Goal: Task Accomplishment & Management: Manage account settings

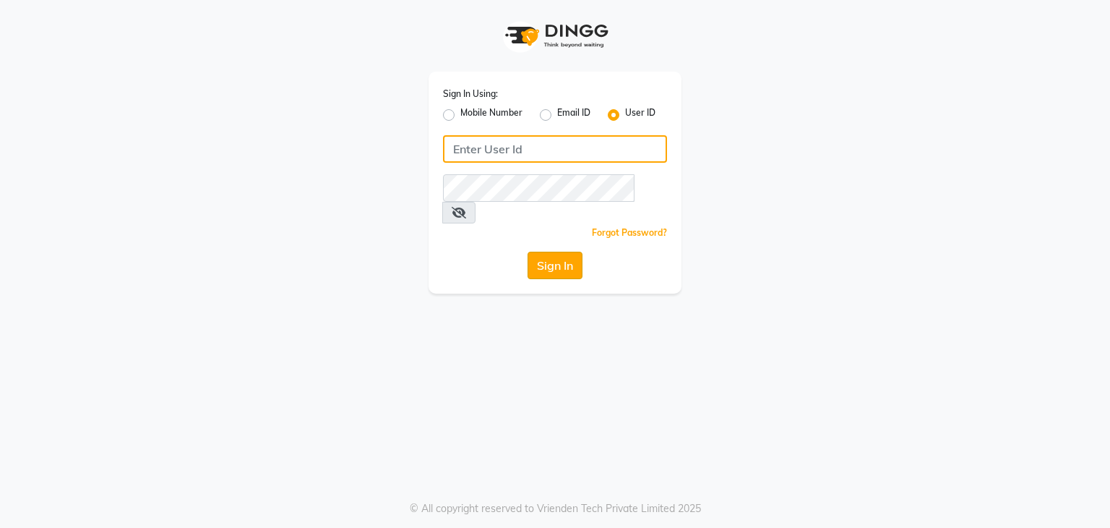
type input "wings"
click at [541, 252] on button "Sign In" at bounding box center [555, 265] width 55 height 27
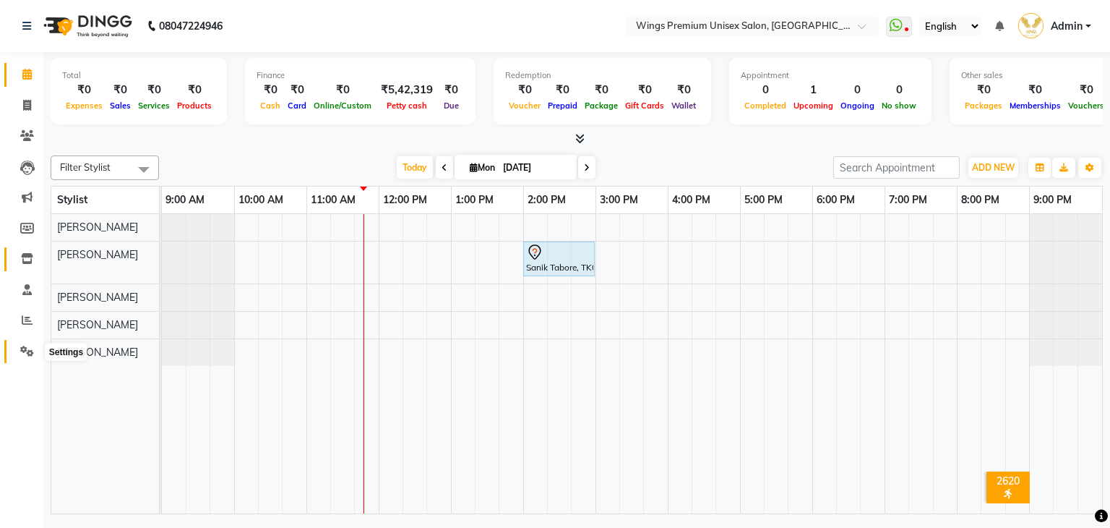
drag, startPoint x: 25, startPoint y: 348, endPoint x: 35, endPoint y: 261, distance: 87.3
click at [25, 348] on icon at bounding box center [27, 350] width 14 height 11
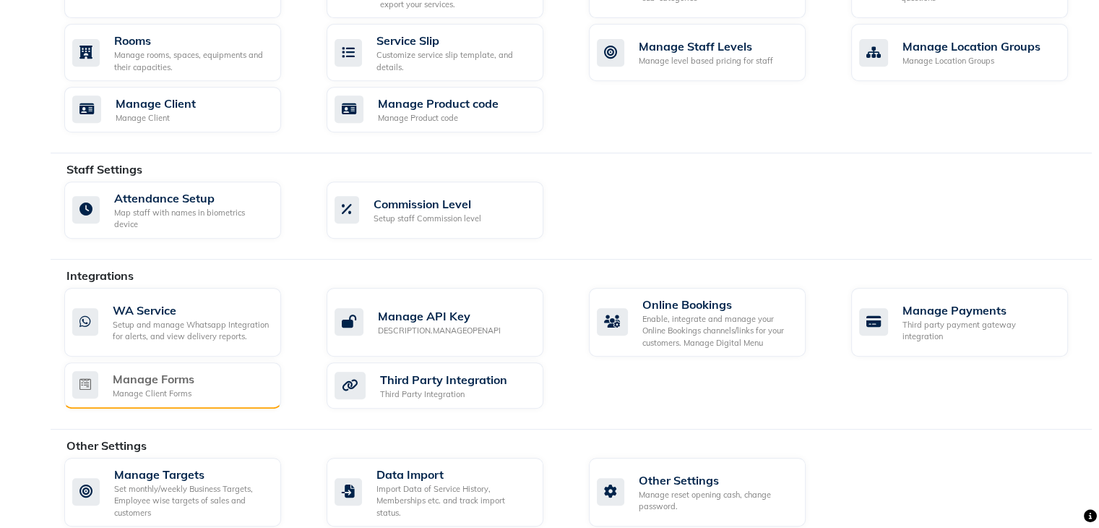
scroll to position [645, 0]
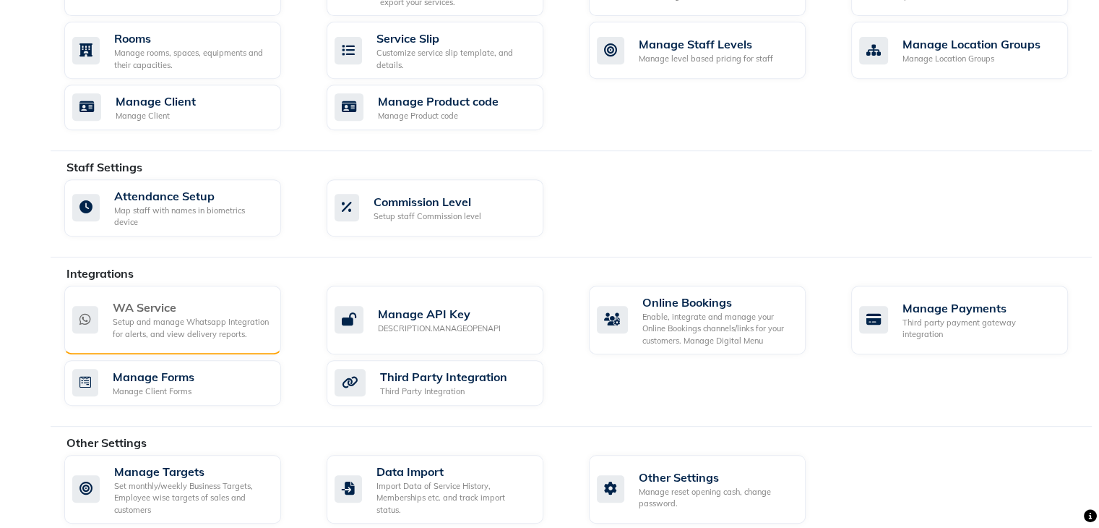
click at [156, 300] on div "WA Service" at bounding box center [191, 307] width 157 height 17
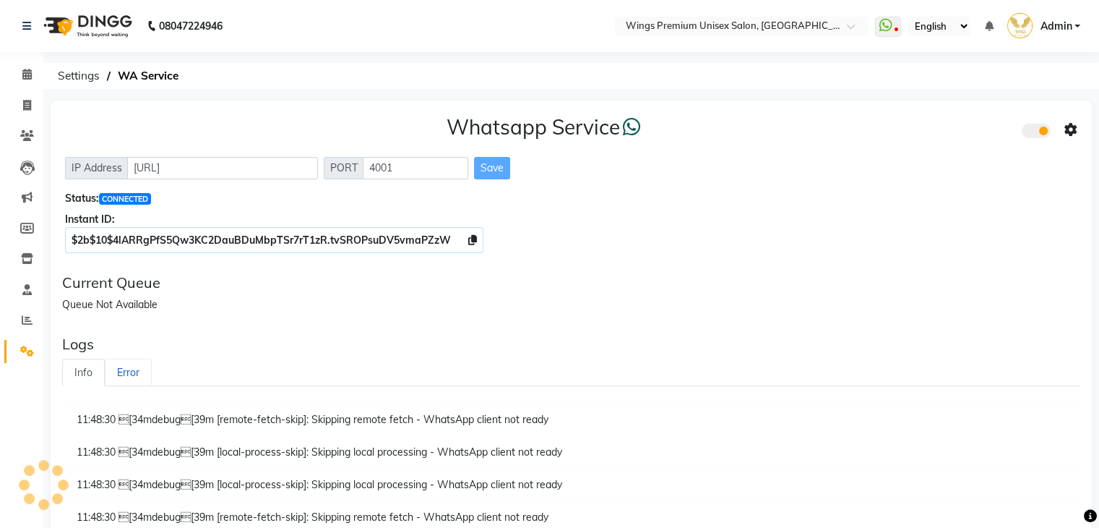
click at [123, 368] on link "Error" at bounding box center [128, 372] width 47 height 28
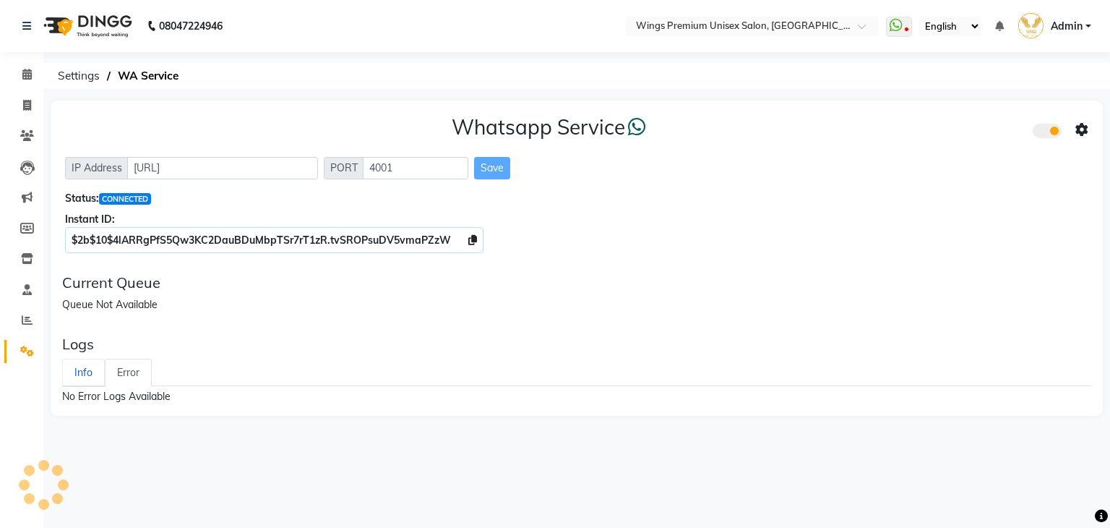
click at [87, 369] on link "Info" at bounding box center [83, 372] width 43 height 28
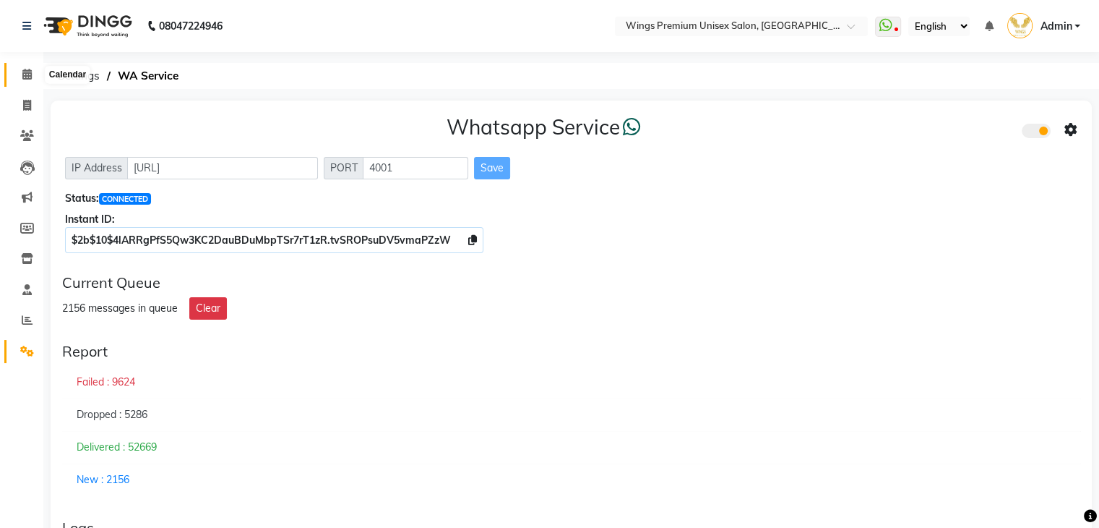
click at [33, 71] on span at bounding box center [26, 74] width 25 height 17
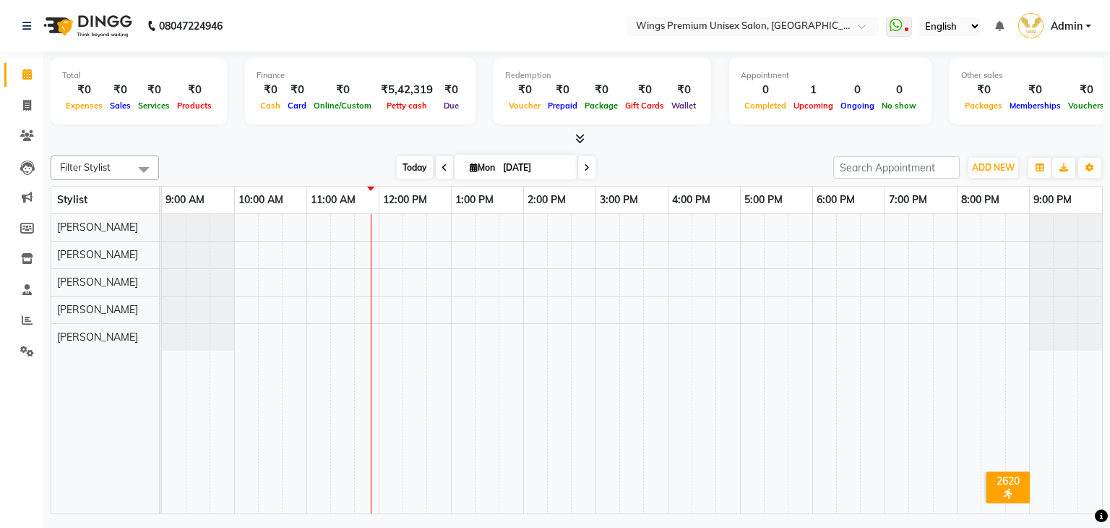
click at [407, 162] on span "Today" at bounding box center [415, 167] width 36 height 22
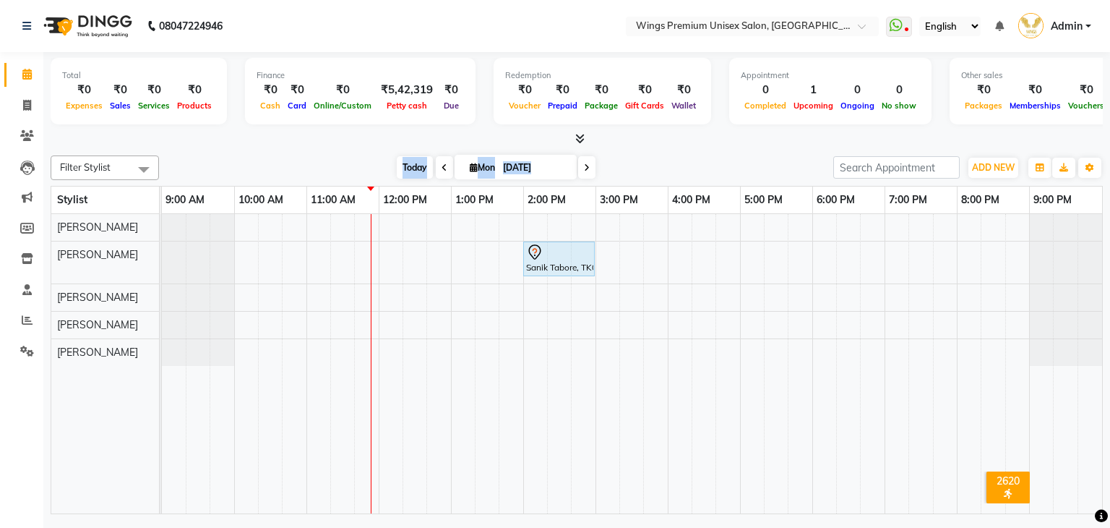
click at [407, 162] on span "Today" at bounding box center [415, 167] width 36 height 22
click at [729, 146] on div "Total ₹0 Expenses ₹0 Sales ₹0 Services ₹0 Products Finance ₹0 Cash ₹0 Card ₹0 O…" at bounding box center [576, 284] width 1067 height 465
click at [420, 166] on span "Today" at bounding box center [415, 167] width 36 height 22
click at [692, 157] on div "Today Mon 01-09-2025" at bounding box center [496, 168] width 660 height 22
click at [694, 160] on div "Today Mon 01-09-2025" at bounding box center [496, 168] width 660 height 22
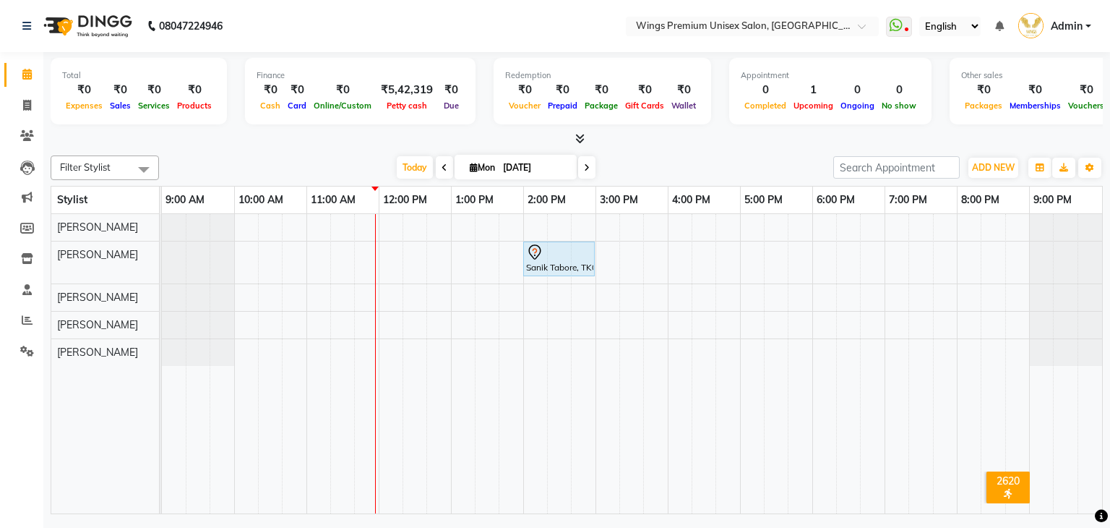
click at [506, 169] on input "[DATE]" at bounding box center [535, 168] width 72 height 22
select select "9"
select select "2025"
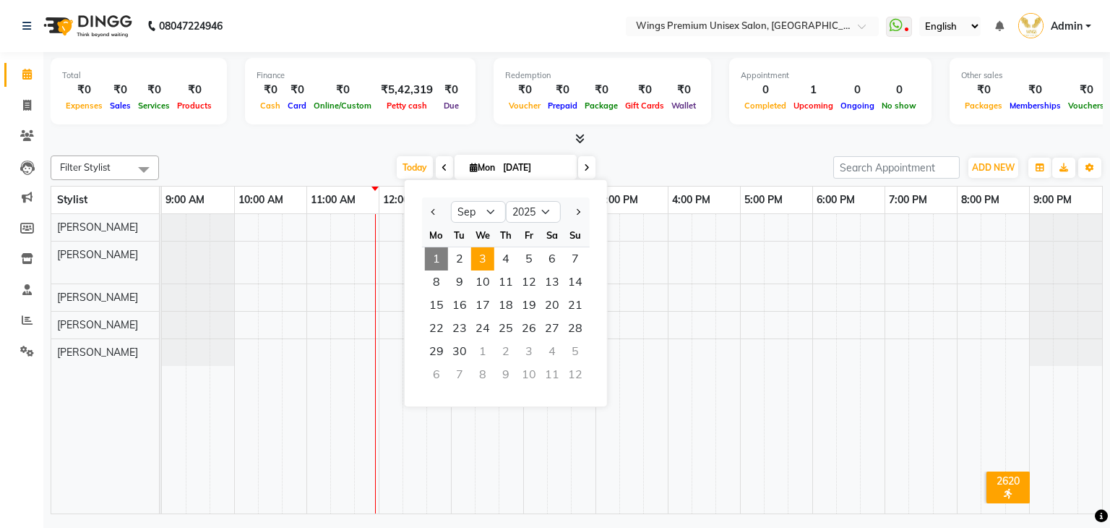
click at [483, 261] on span "3" at bounding box center [482, 258] width 23 height 23
type input "03-09-2025"
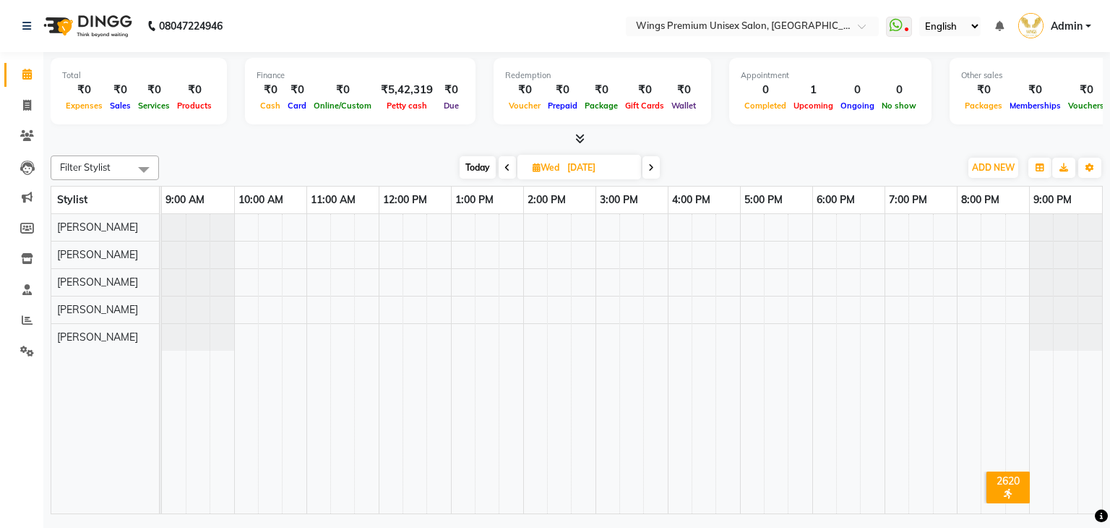
click at [423, 278] on div at bounding box center [632, 364] width 940 height 300
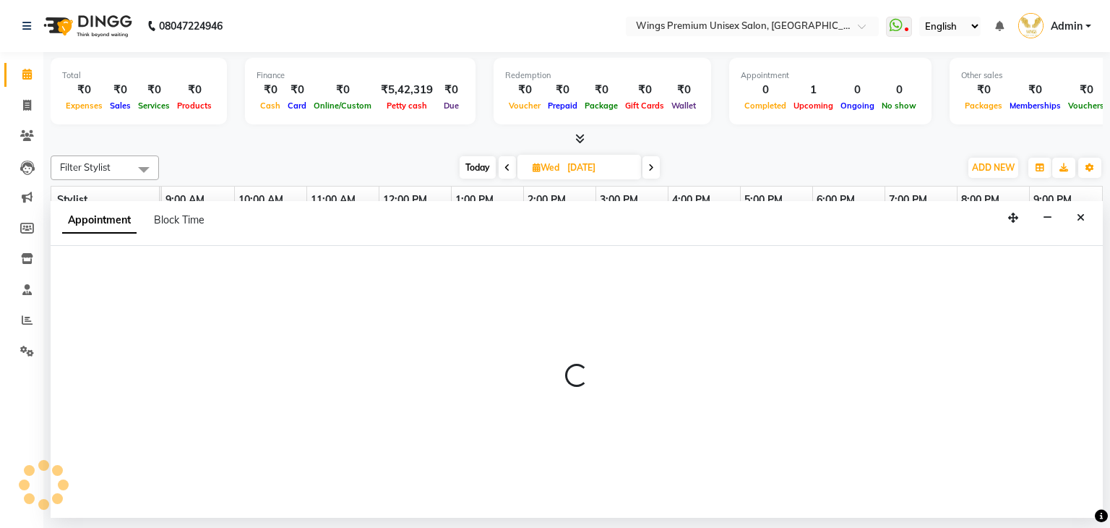
select select "43416"
select select "735"
select select "tentative"
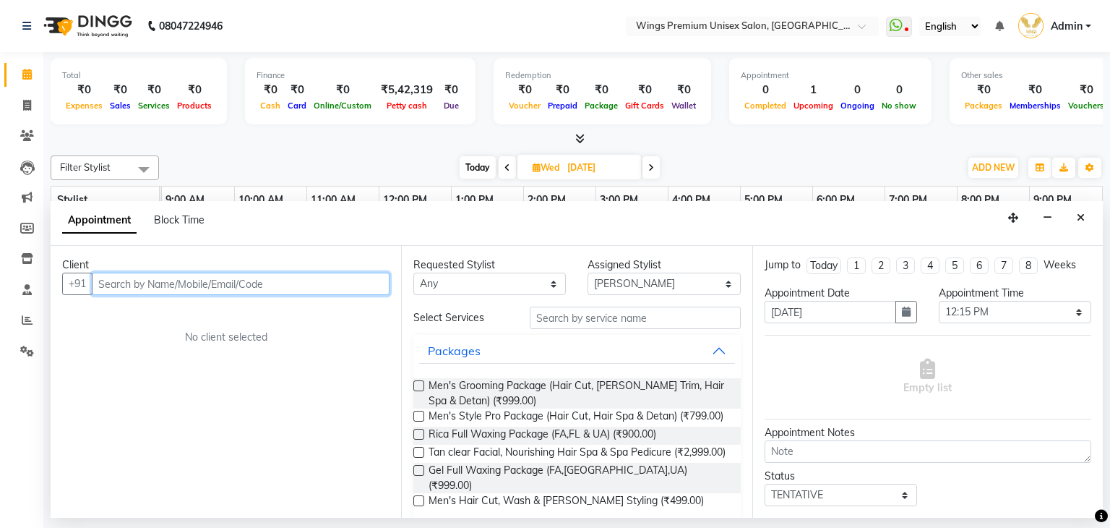
click at [265, 279] on input "text" at bounding box center [241, 283] width 298 height 22
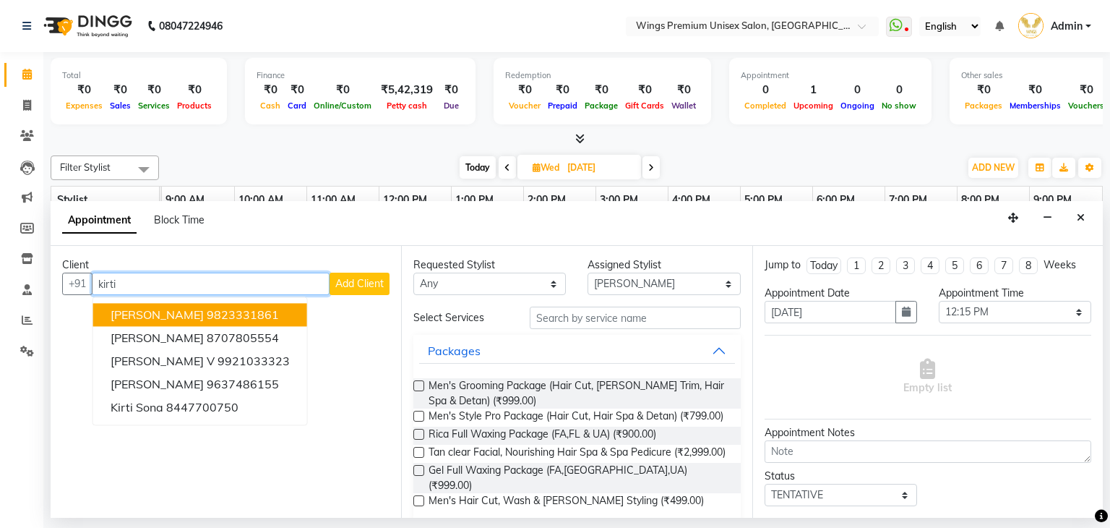
click at [170, 313] on button "Kirti Tiwari 9823331861" at bounding box center [200, 315] width 214 height 23
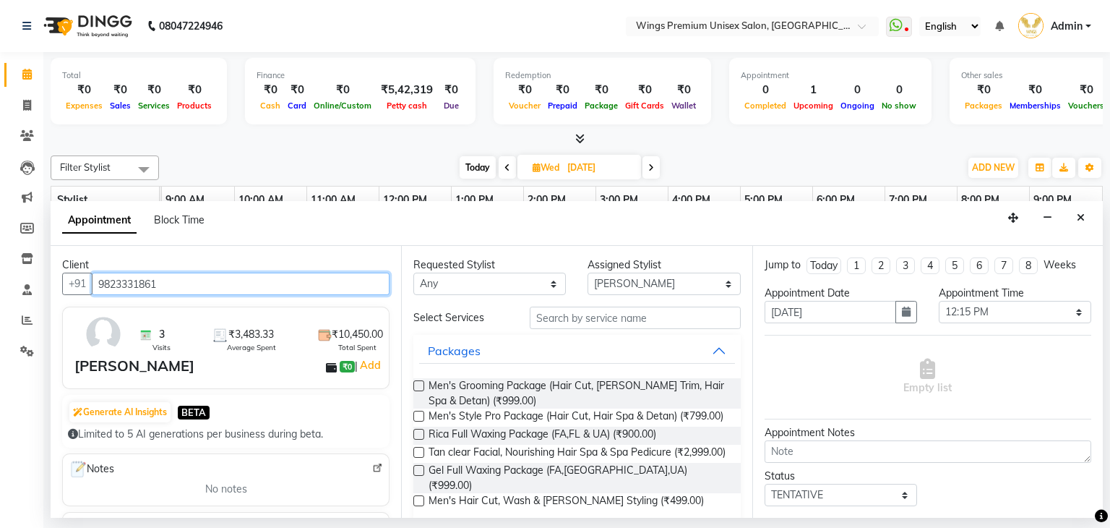
type input "9823331861"
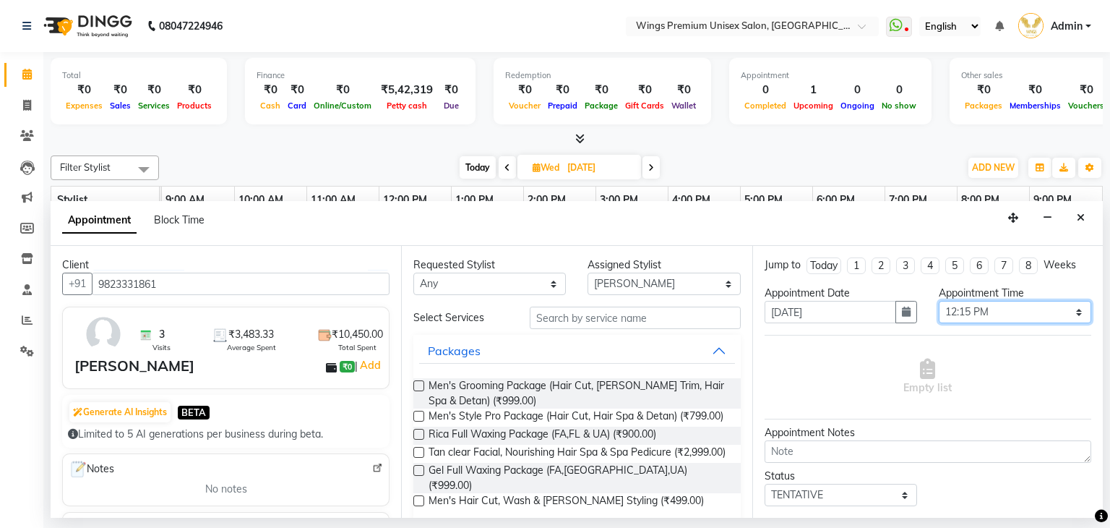
drag, startPoint x: 1006, startPoint y: 313, endPoint x: 1002, endPoint y: 305, distance: 9.1
click at [1006, 313] on select "Select 10:00 AM 10:05 AM 10:10 AM 10:15 AM 10:20 AM 10:25 AM 10:30 AM 10:35 AM …" at bounding box center [1015, 312] width 153 height 22
select select "900"
click at [939, 301] on select "Select 10:00 AM 10:05 AM 10:10 AM 10:15 AM 10:20 AM 10:25 AM 10:30 AM 10:35 AM …" at bounding box center [1015, 312] width 153 height 22
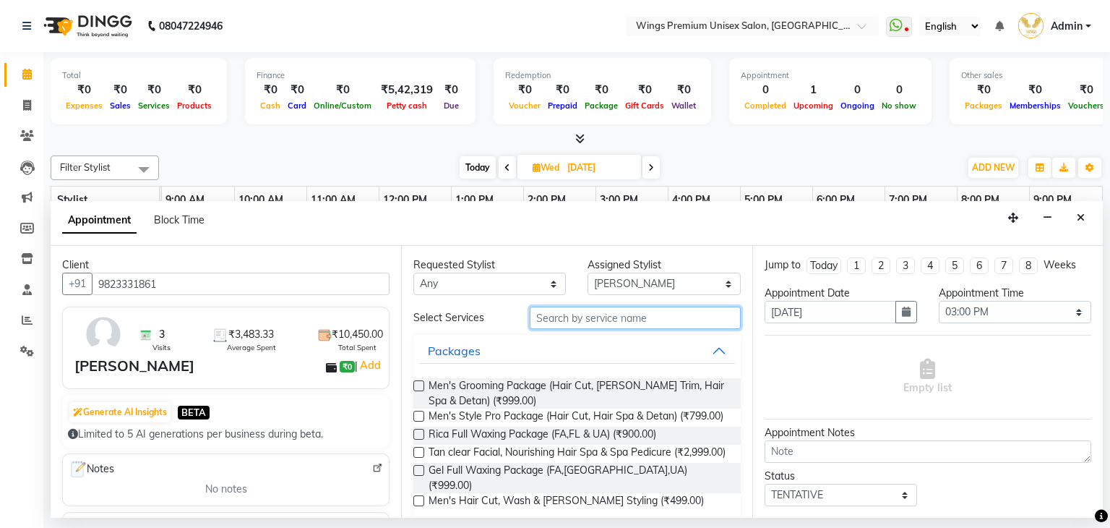
click at [677, 316] on input "text" at bounding box center [635, 317] width 211 height 22
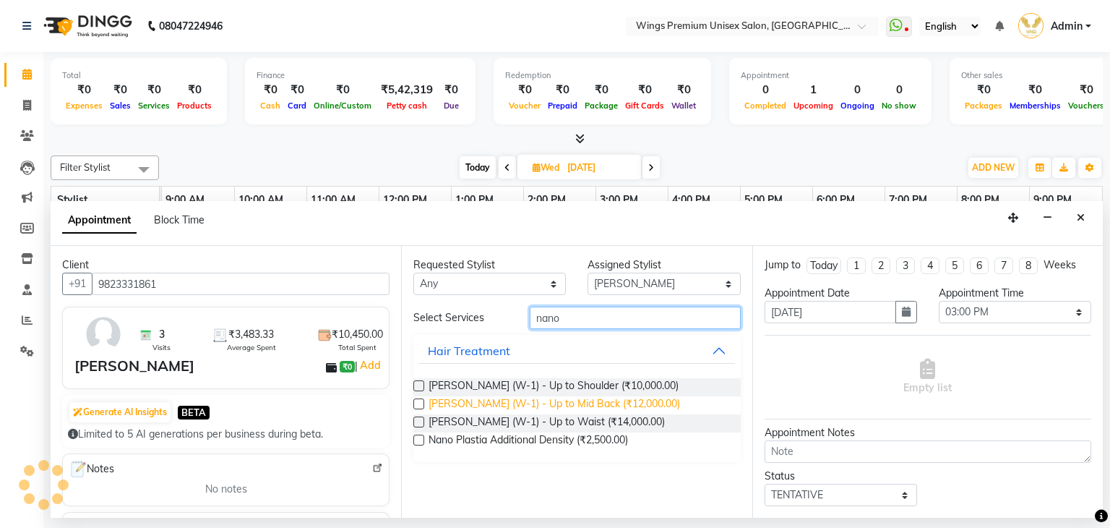
type input "nano"
click at [630, 405] on span "Nano Plastia (W-1) - Up to Mid Back (₹12,000.00)" at bounding box center [555, 405] width 252 height 18
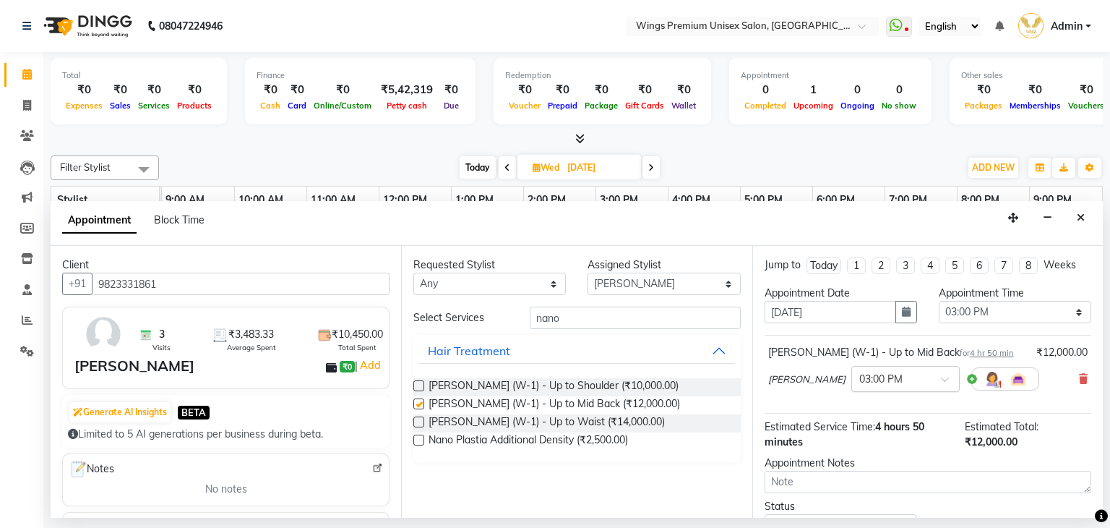
checkbox input "false"
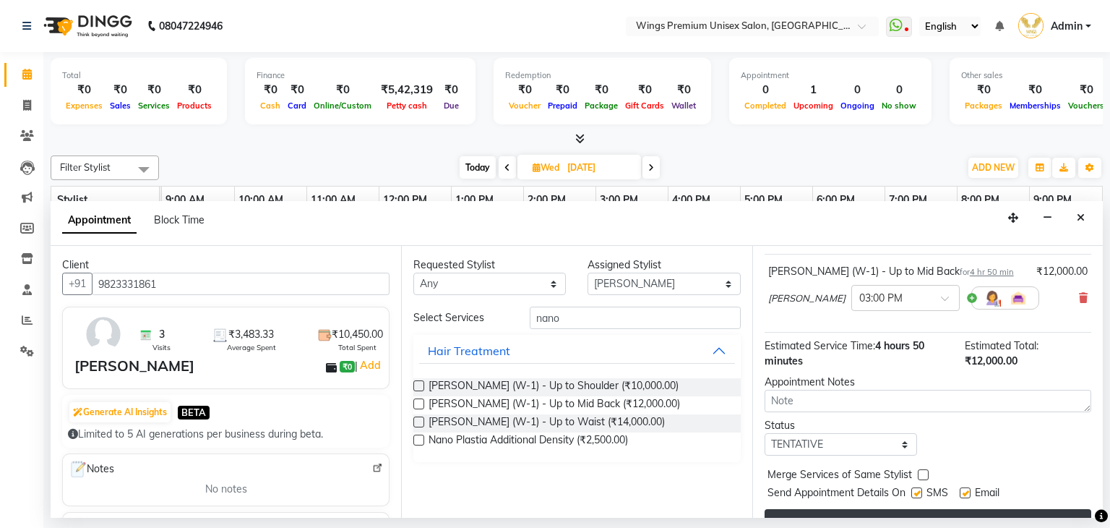
scroll to position [109, 0]
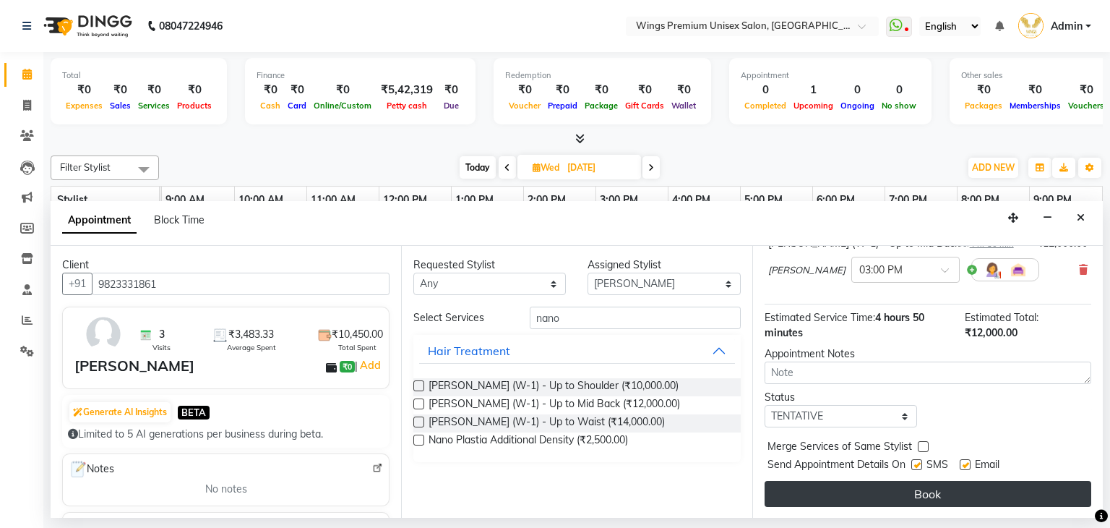
click at [893, 499] on button "Book" at bounding box center [928, 494] width 327 height 26
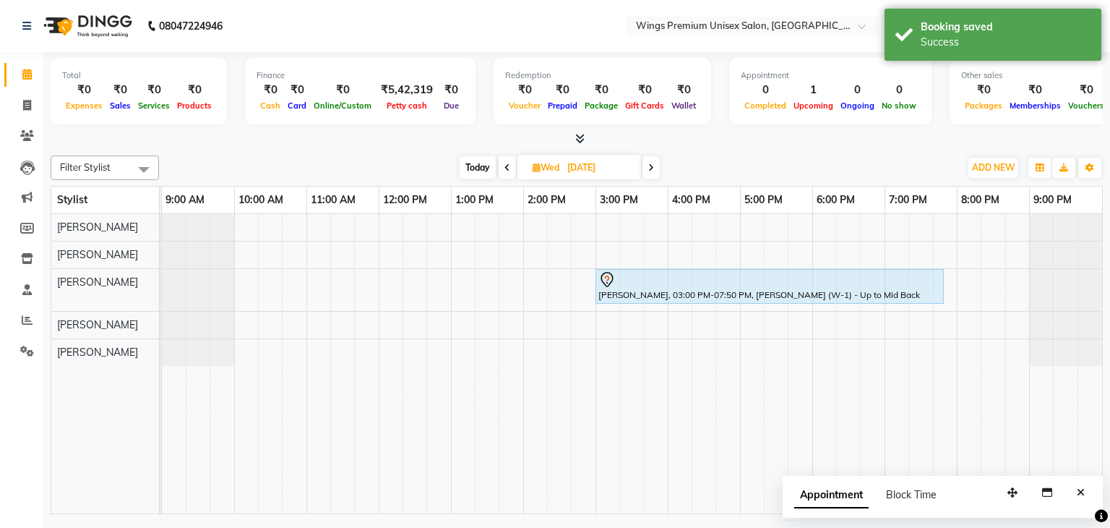
click at [476, 168] on span "Today" at bounding box center [478, 167] width 36 height 22
type input "[DATE]"
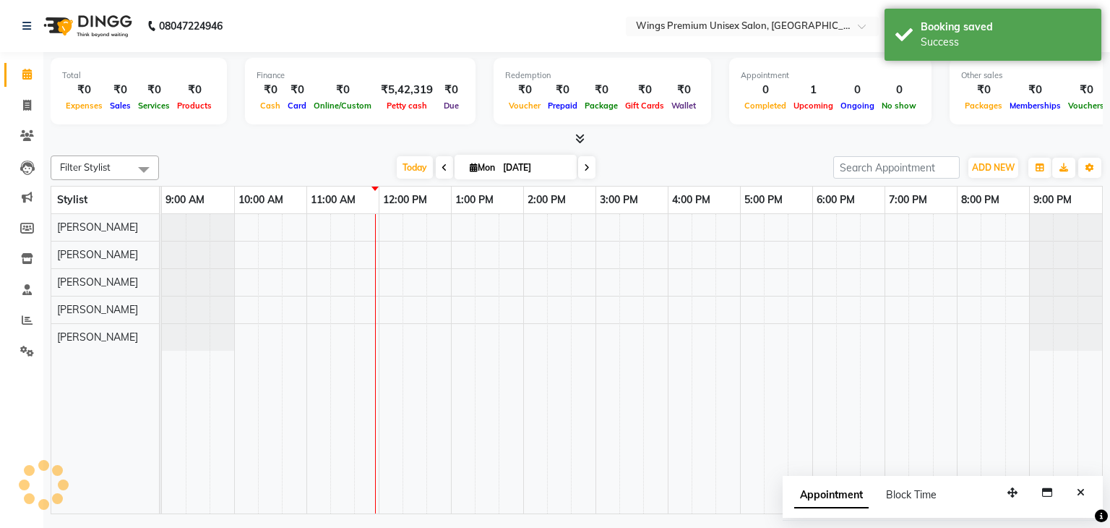
click at [355, 157] on div "Today Mon 01-09-2025" at bounding box center [496, 168] width 660 height 22
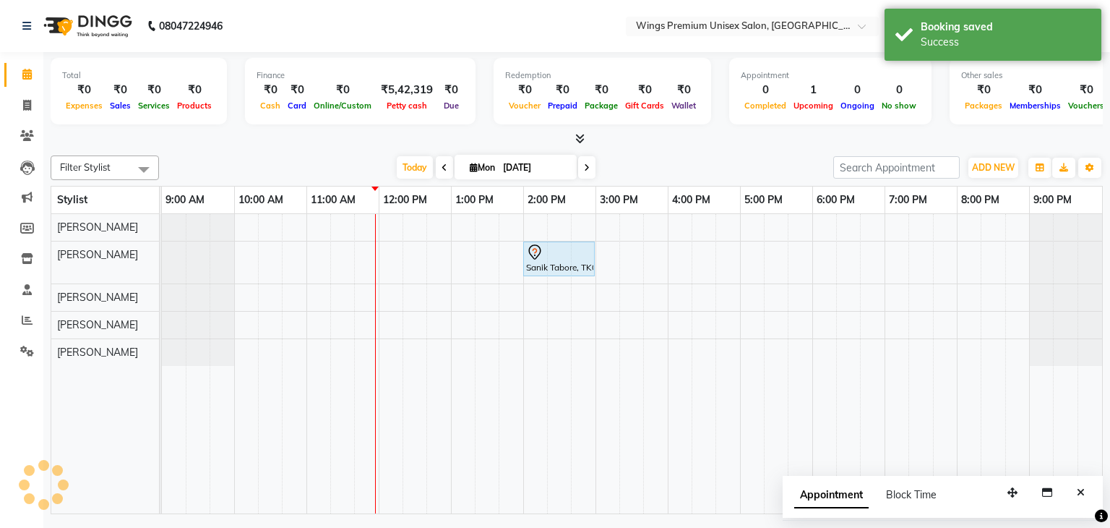
click at [770, 159] on div "Today Mon 01-09-2025" at bounding box center [496, 168] width 660 height 22
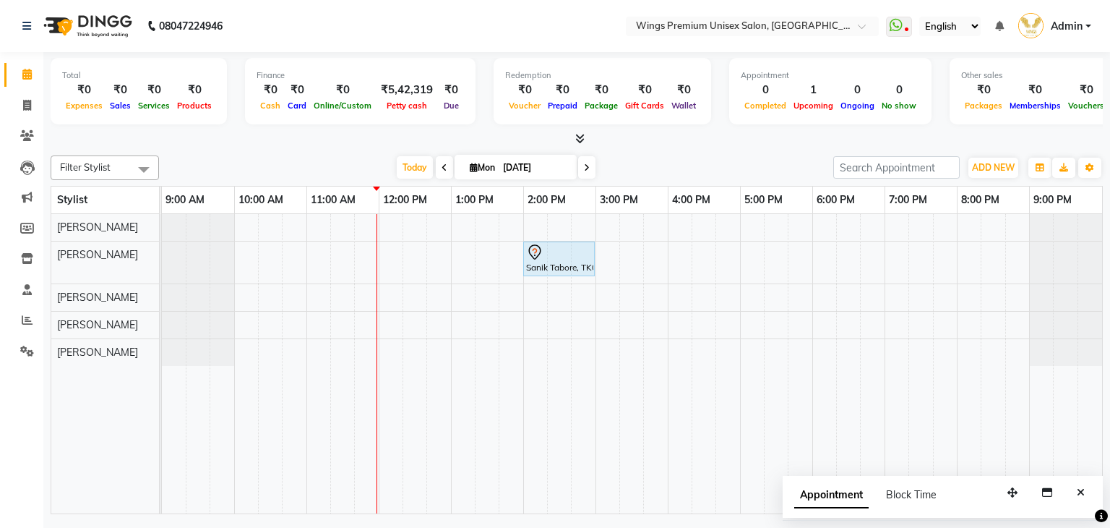
click at [656, 163] on div "Today Mon 01-09-2025" at bounding box center [496, 168] width 660 height 22
click at [413, 162] on span "Today" at bounding box center [415, 167] width 36 height 22
click at [344, 163] on div "Today Mon 01-09-2025" at bounding box center [496, 168] width 660 height 22
click at [650, 152] on div "Filter Stylist Select All Aishwarya Kshirsagar Dipali Pawar Samarth Rathod Shru…" at bounding box center [577, 332] width 1052 height 364
click at [421, 170] on span "Today" at bounding box center [415, 167] width 36 height 22
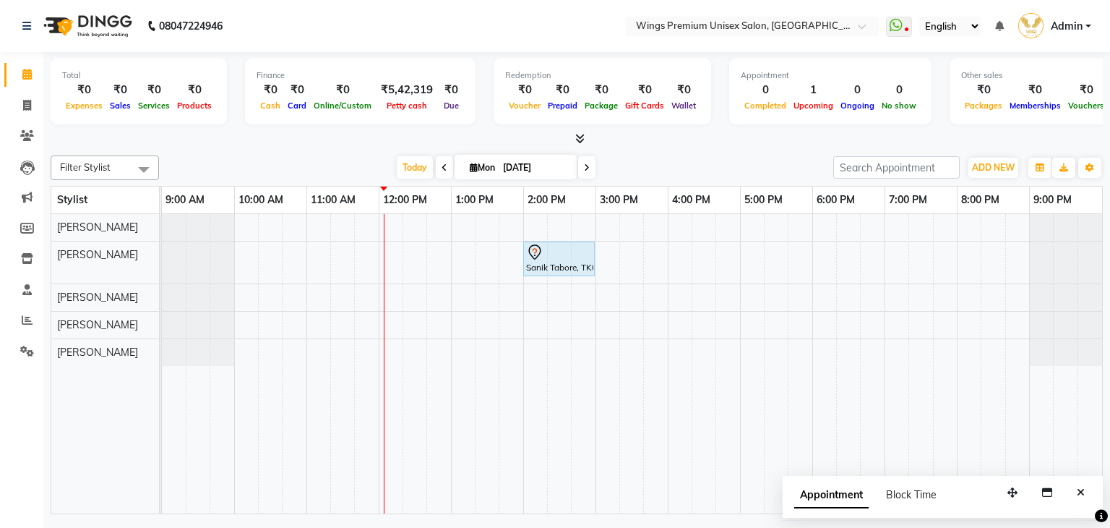
click at [657, 162] on div "Today Mon 01-09-2025" at bounding box center [496, 168] width 660 height 22
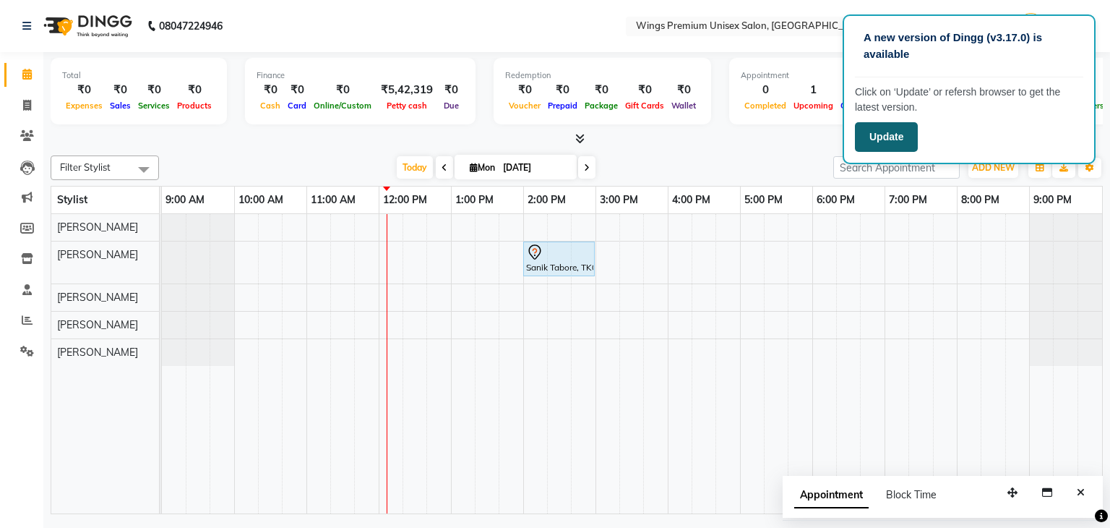
click at [883, 134] on button "Update" at bounding box center [886, 137] width 63 height 30
